Goal: Task Accomplishment & Management: Manage account settings

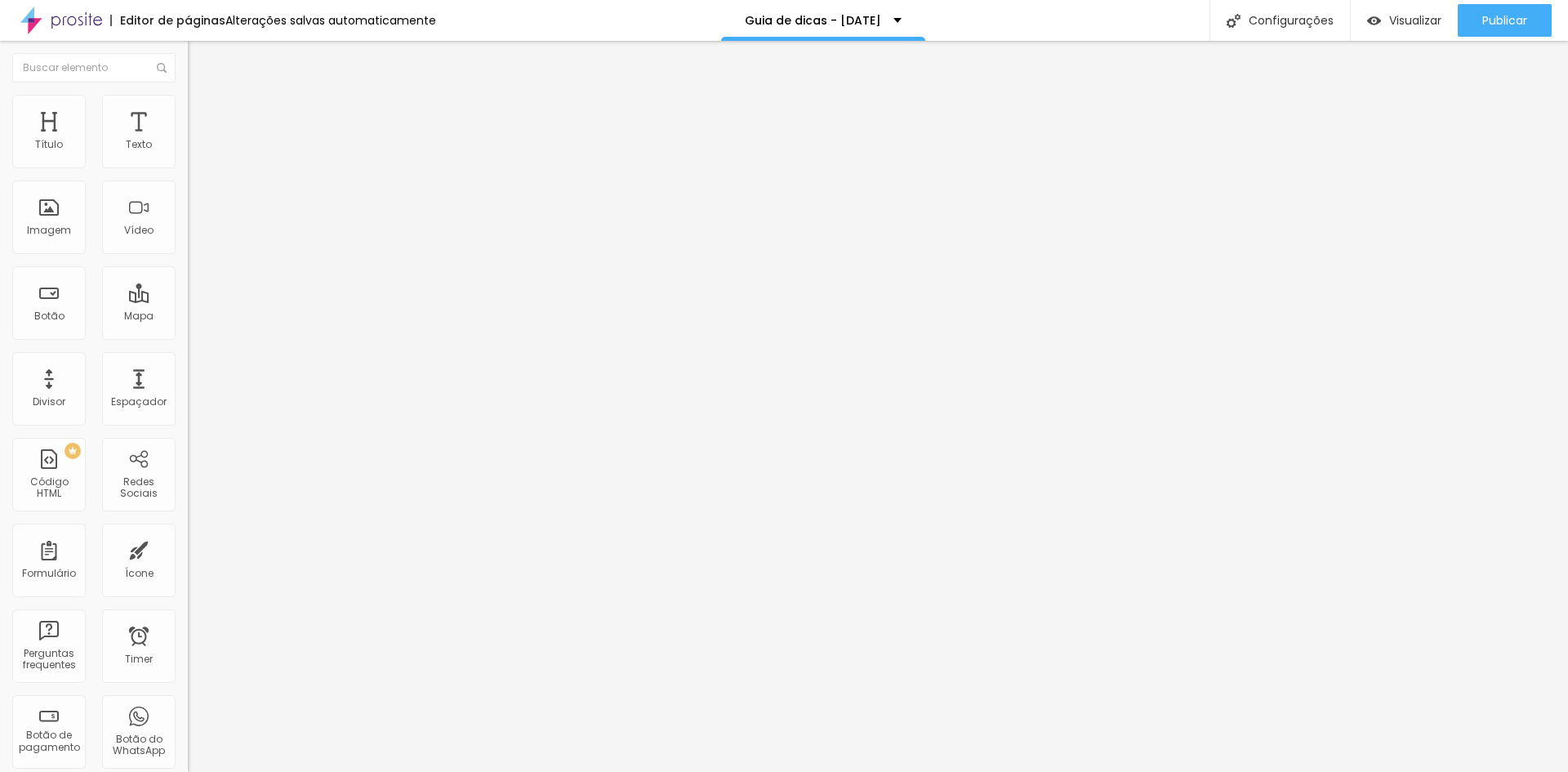
click at [188, 140] on span "Trocar imagem" at bounding box center [232, 133] width 89 height 14
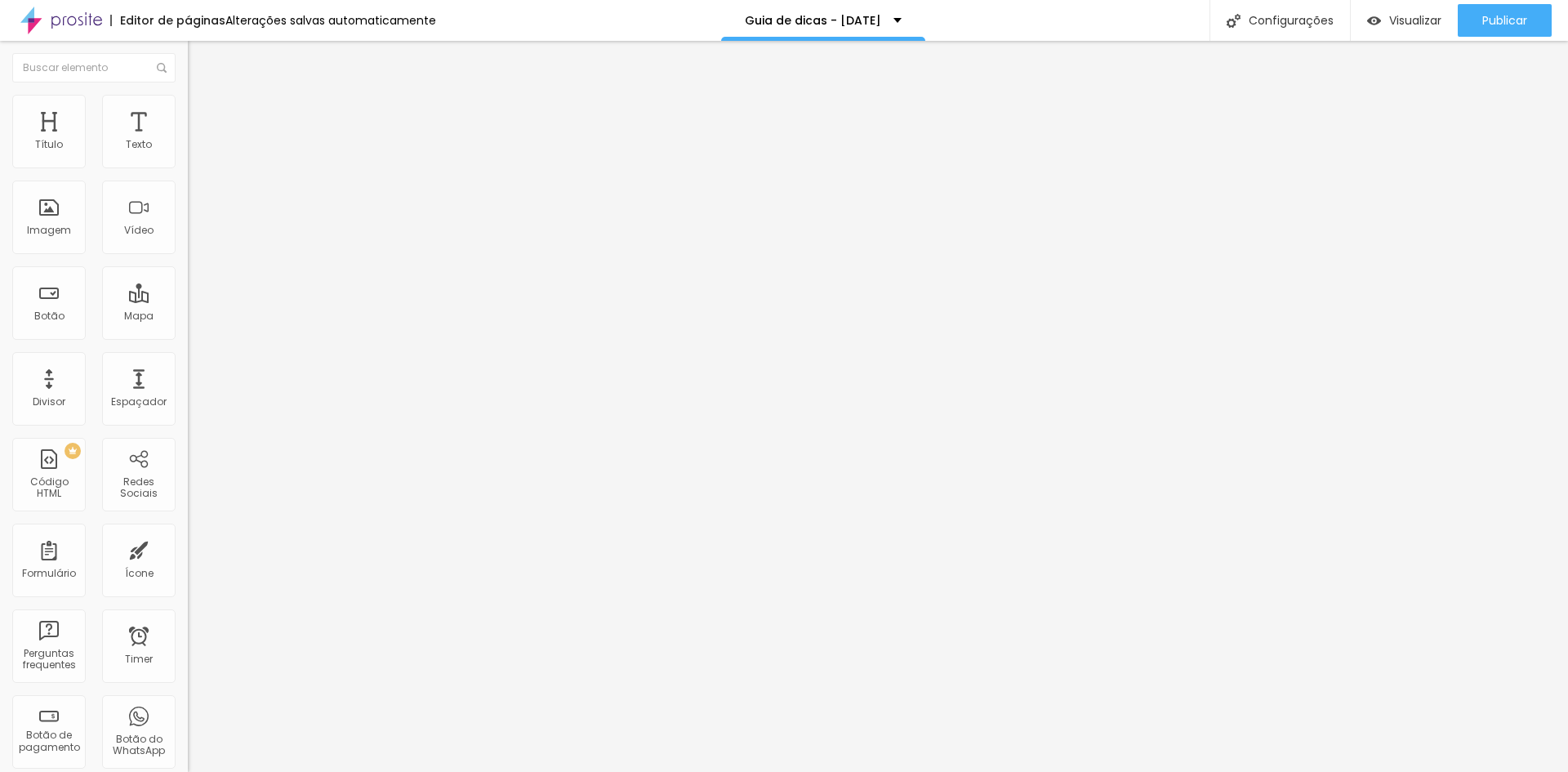
click at [188, 140] on span "Trocar imagem" at bounding box center [232, 133] width 89 height 14
